Goal: Information Seeking & Learning: Learn about a topic

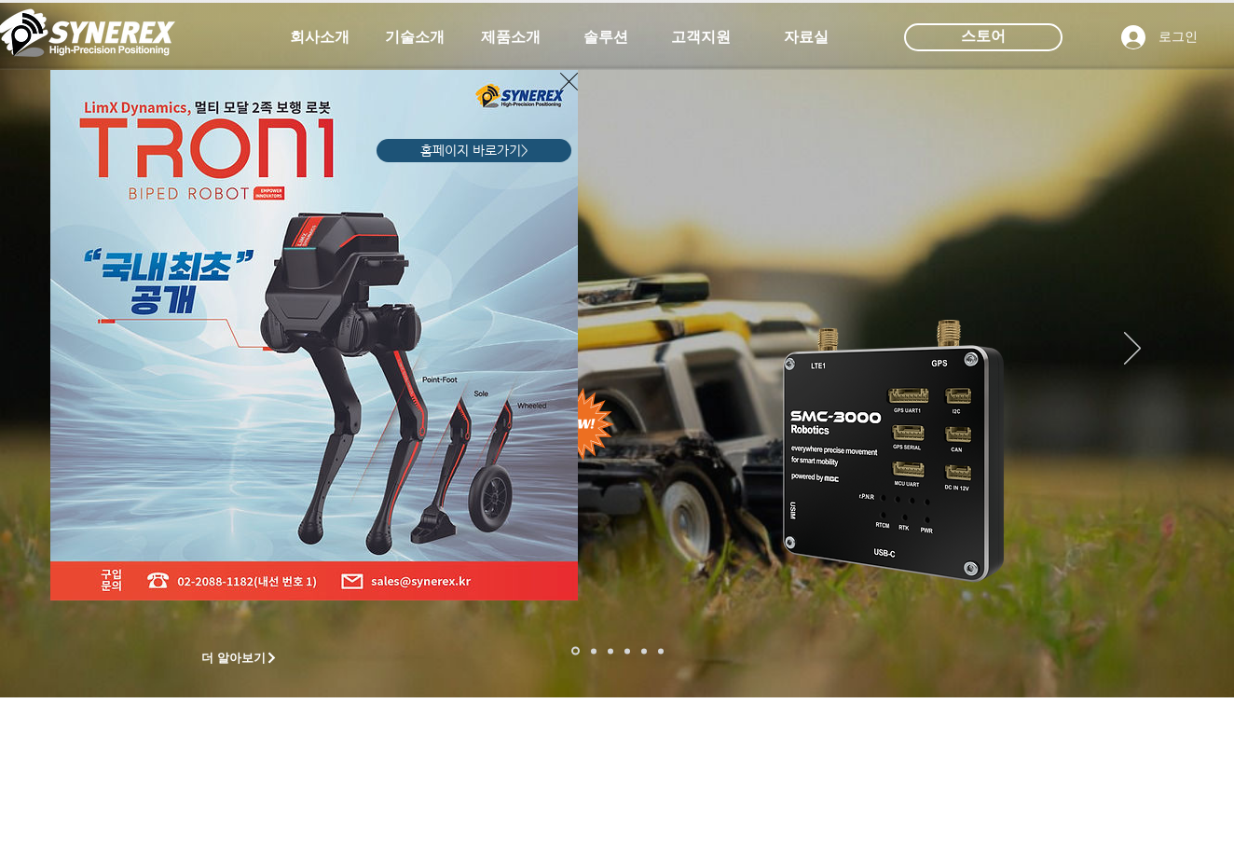
click at [565, 91] on icon "사이트로 돌아가기" at bounding box center [569, 81] width 18 height 23
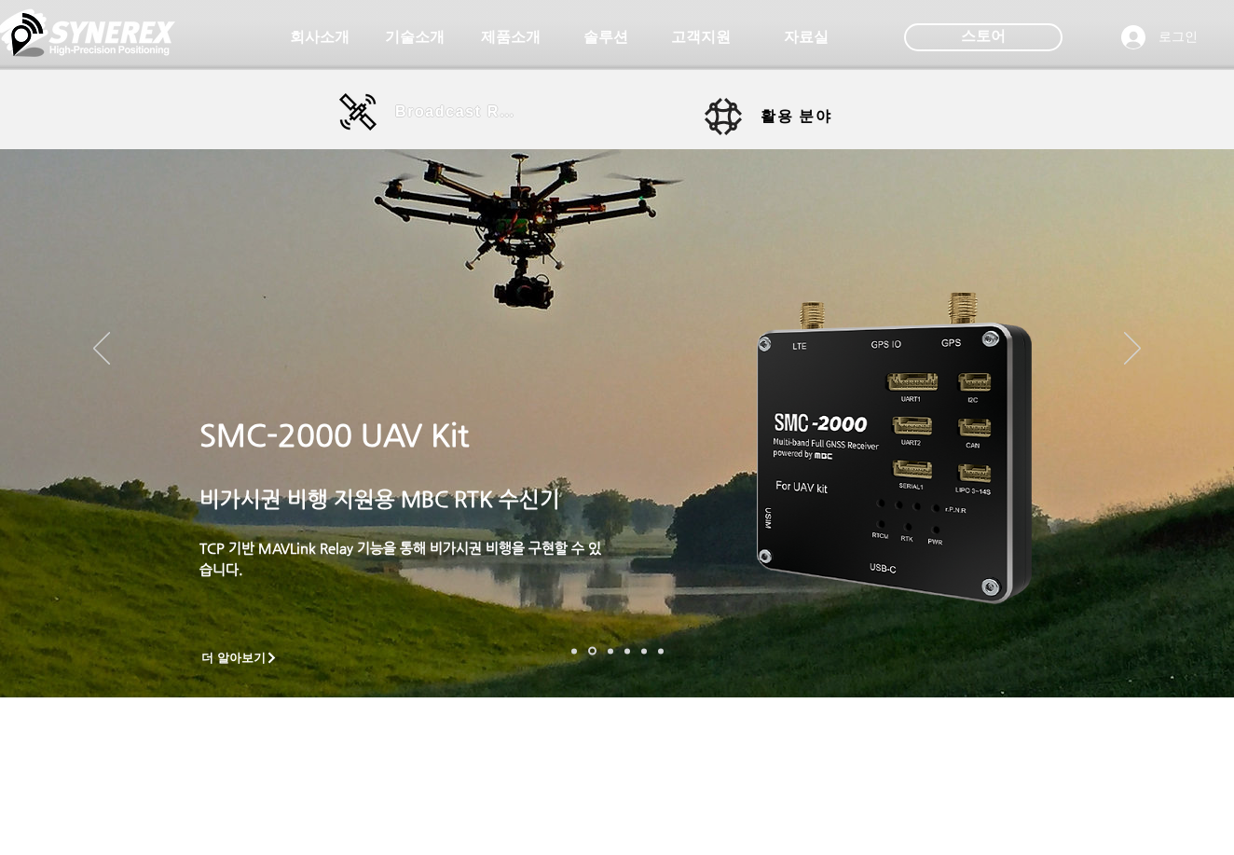
click at [430, 118] on span "Broadcast RTK" at bounding box center [458, 111] width 126 height 17
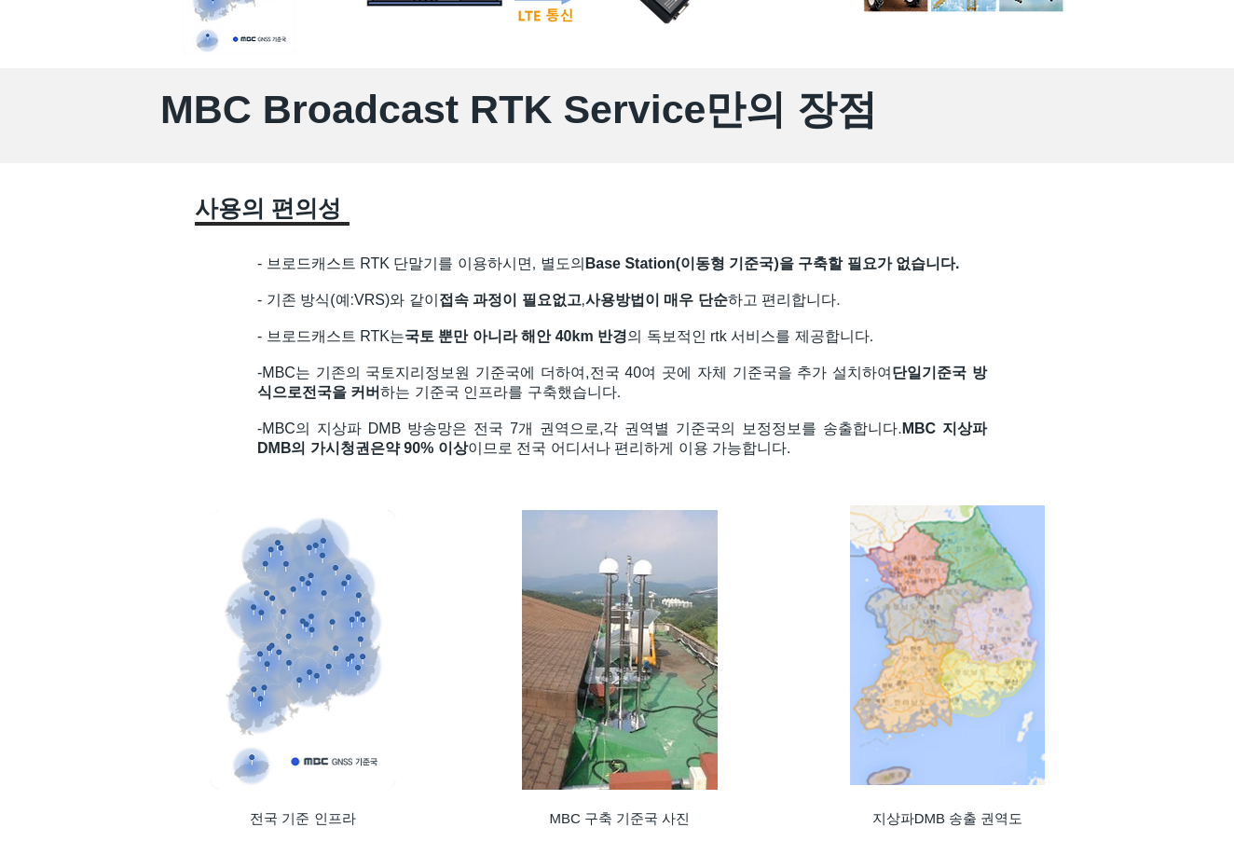
scroll to position [1398, 0]
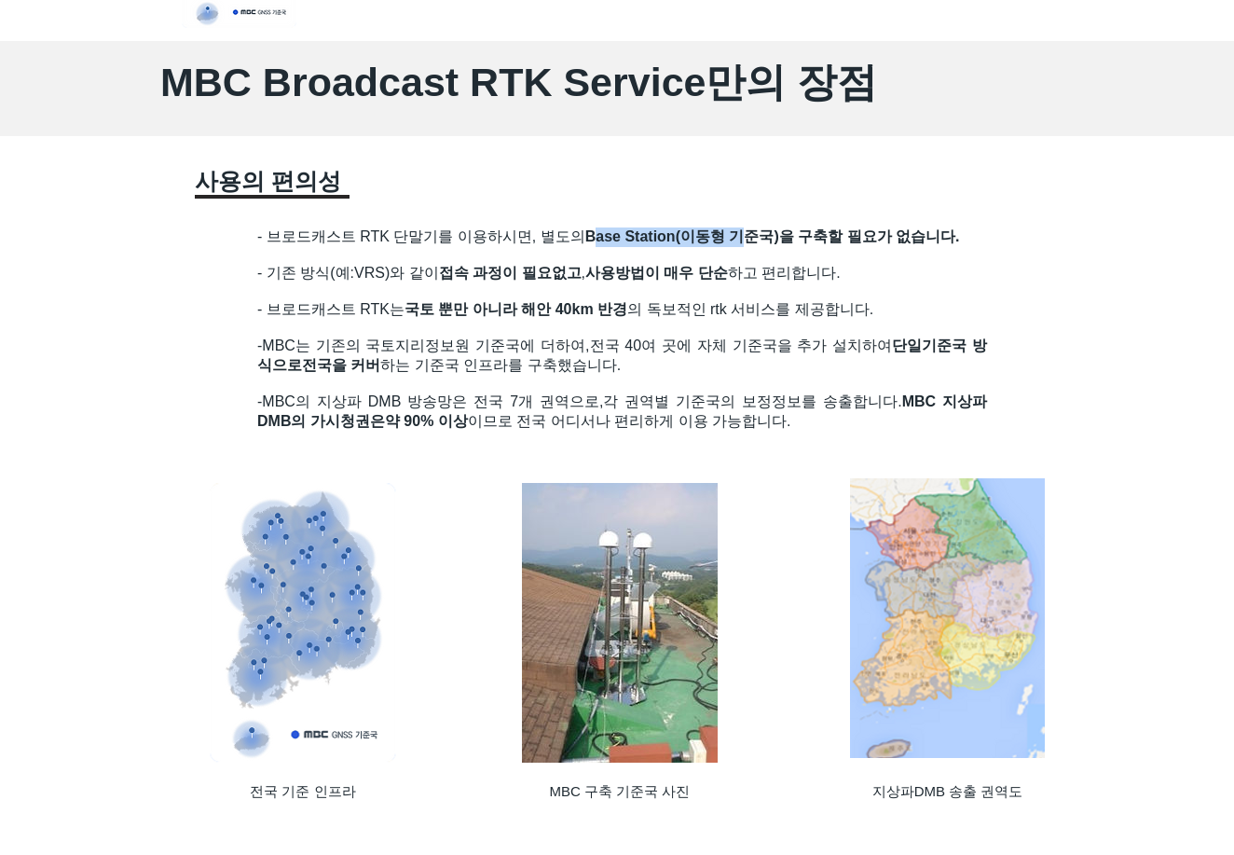
drag, startPoint x: 604, startPoint y: 237, endPoint x: 753, endPoint y: 229, distance: 149.3
click at [753, 229] on span "Base Station(이동형 기준국)을 구축할 필요가 없습니다." at bounding box center [772, 236] width 375 height 16
drag, startPoint x: 440, startPoint y: 279, endPoint x: 686, endPoint y: 272, distance: 246.1
click at [686, 272] on span "- 기존 방식(예:VRS)와 같이 접속 과정이 필요없고 , 사용방법이 매우 단순 하고 편리합니다." at bounding box center [548, 273] width 583 height 16
drag, startPoint x: 686, startPoint y: 272, endPoint x: 570, endPoint y: 311, distance: 122.0
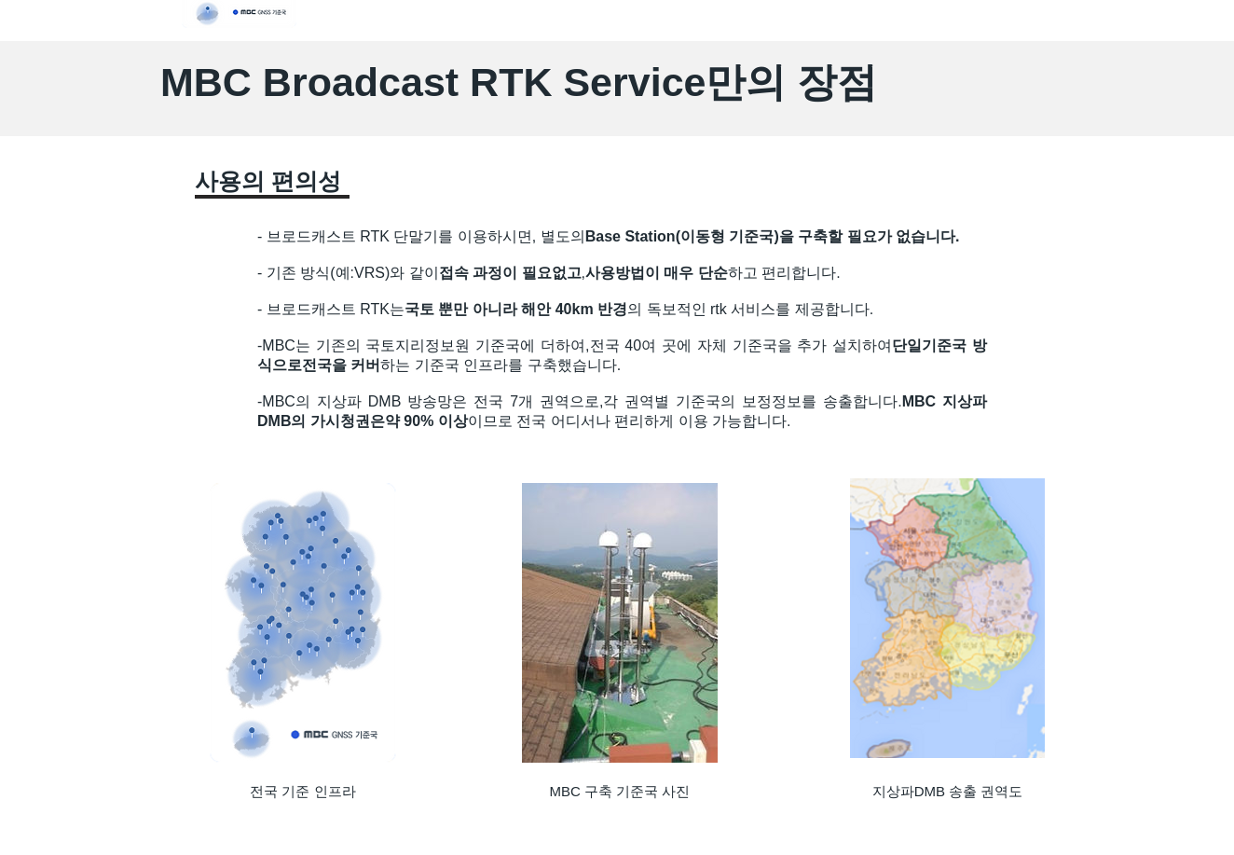
click at [627, 309] on span "국토 뿐만 아니라 해안 40km 반경" at bounding box center [515, 309] width 223 height 16
drag, startPoint x: 431, startPoint y: 308, endPoint x: 574, endPoint y: 307, distance: 143.5
click at [574, 307] on span "- 브로드캐스트 RTK는 국토 뿐만 아니라 해안 40km 반경 의 독보적인 rtk 서비스를 제공합니다." at bounding box center [565, 309] width 616 height 16
drag, startPoint x: 574, startPoint y: 307, endPoint x: 594, endPoint y: 327, distance: 28.3
click at [592, 327] on h2 "​" at bounding box center [622, 328] width 730 height 17
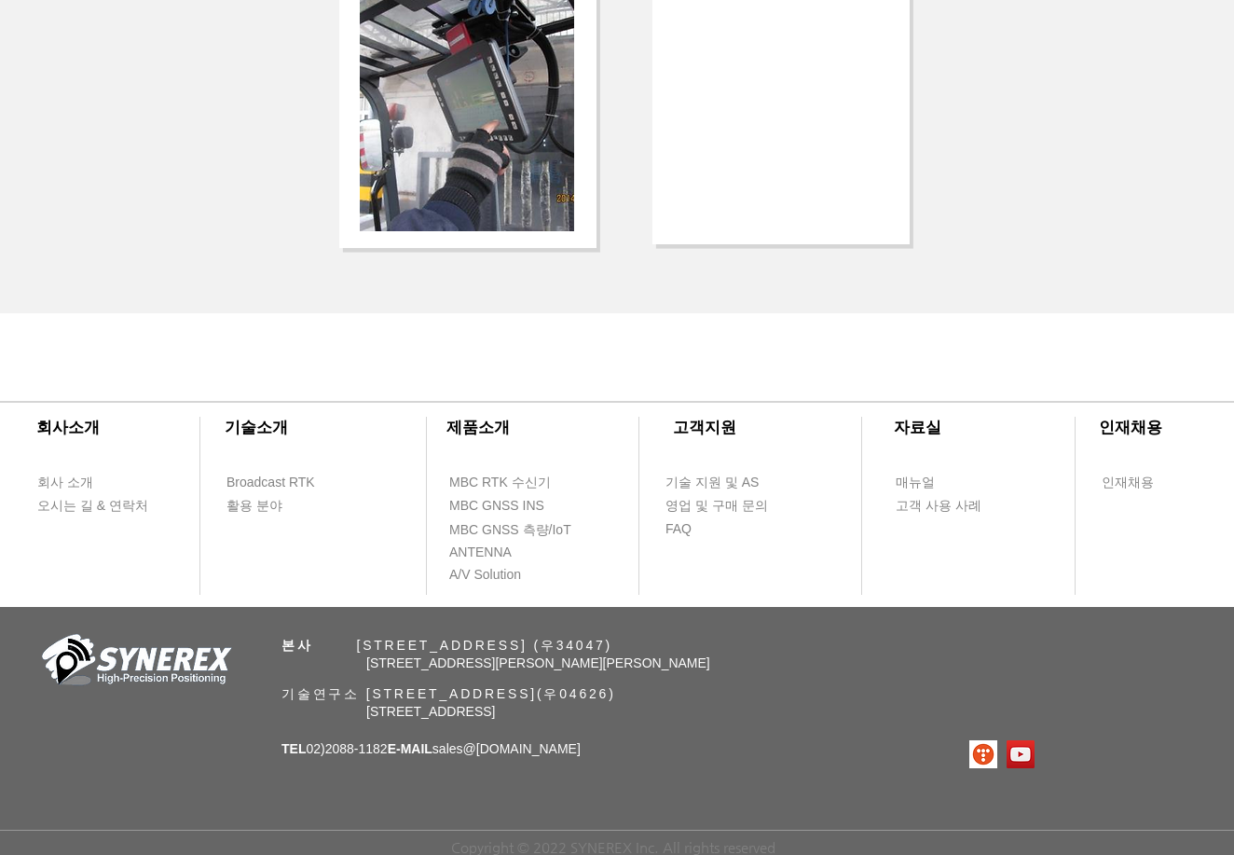
scroll to position [3974, 0]
